Goal: Task Accomplishment & Management: Manage account settings

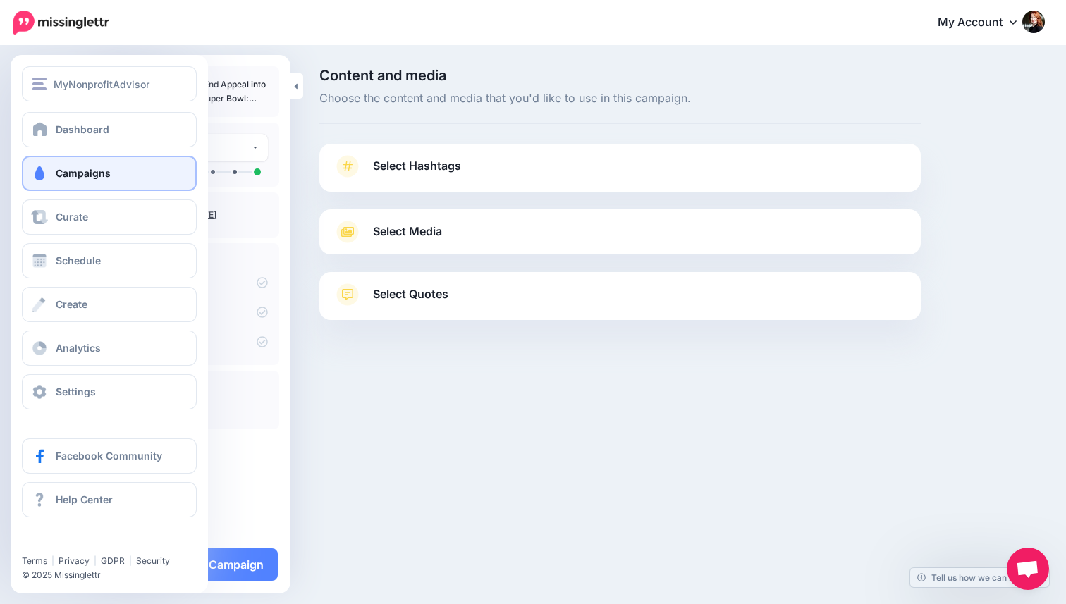
click at [52, 169] on link "Campaigns" at bounding box center [109, 173] width 175 height 35
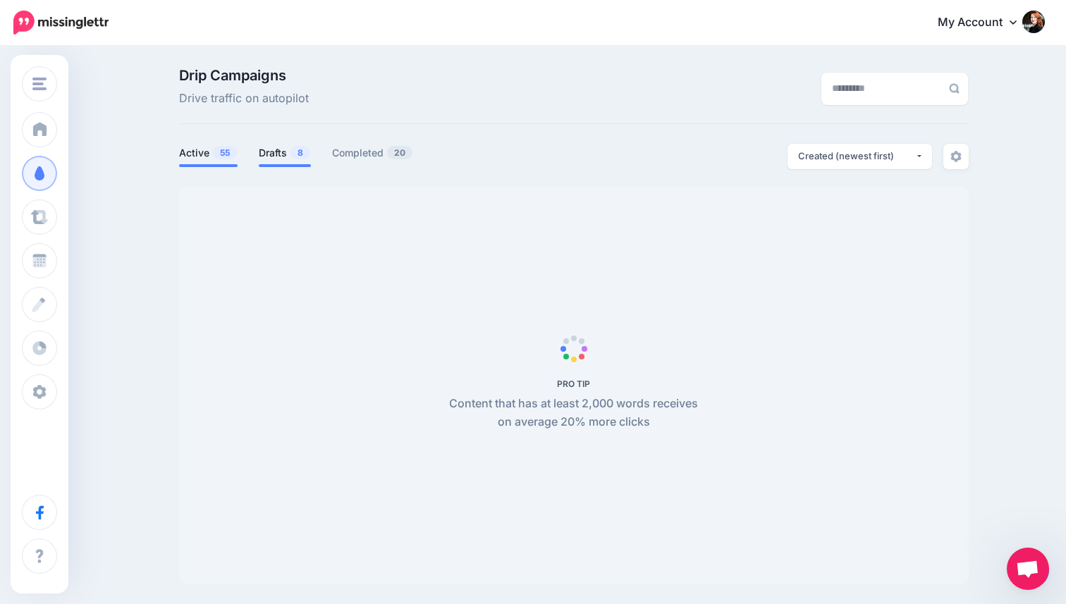
click at [262, 152] on link "Drafts 8" at bounding box center [285, 153] width 52 height 17
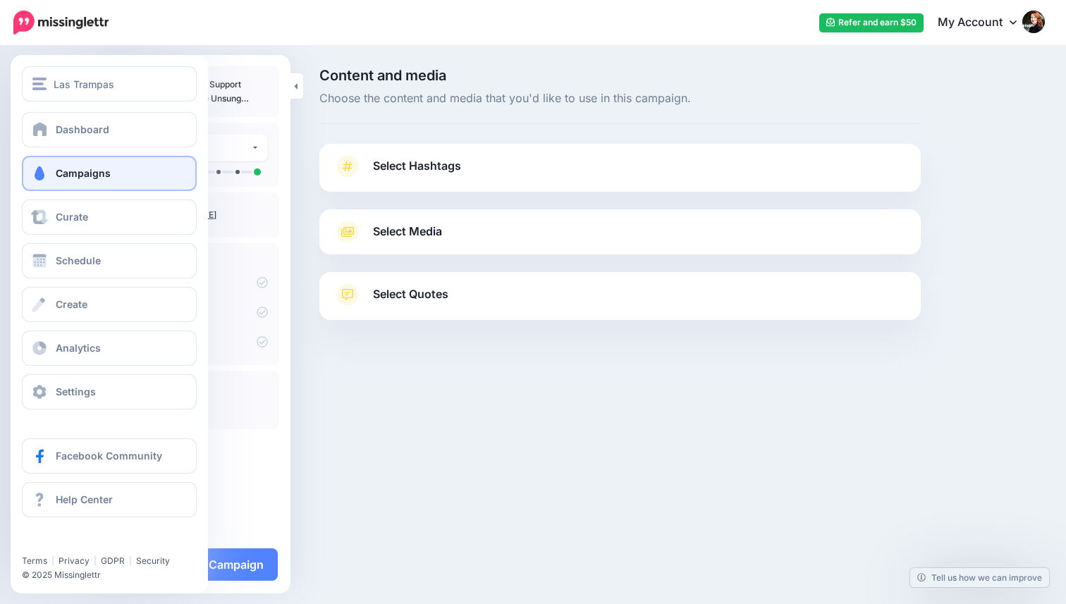
click at [47, 175] on span at bounding box center [39, 173] width 18 height 14
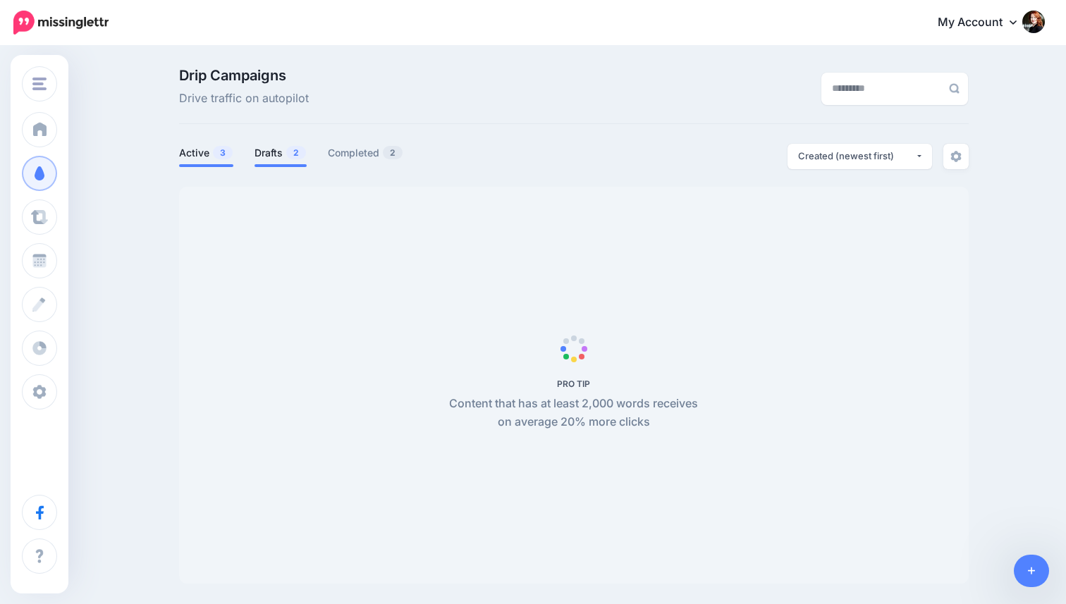
click at [270, 156] on link "Drafts 2" at bounding box center [280, 153] width 52 height 17
